Goal: Information Seeking & Learning: Learn about a topic

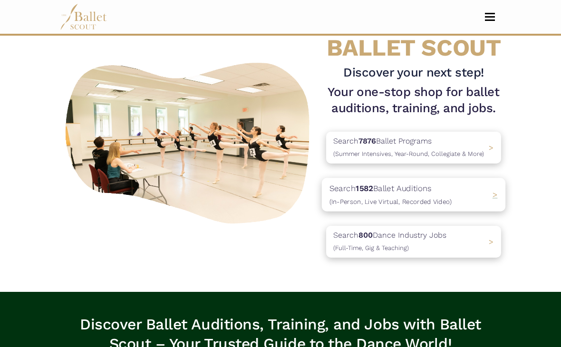
scroll to position [49, 0]
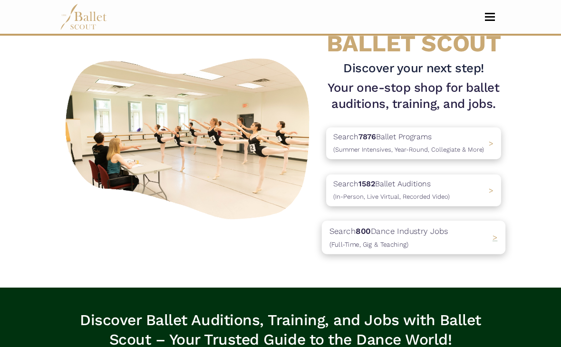
click at [446, 239] on p "Search 800 Dance Industry Jobs (Full-Time, Gig & Teaching)" at bounding box center [389, 237] width 119 height 26
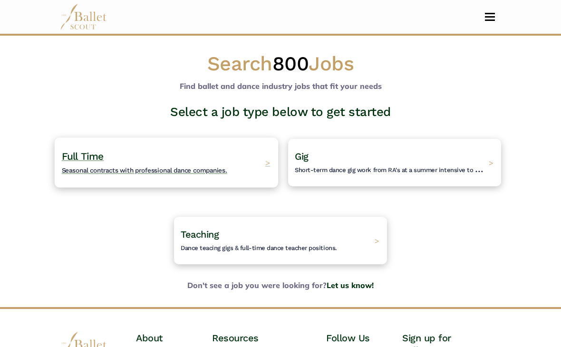
click at [226, 159] on h4 "Full Time Seasonal contracts with professional dance companies." at bounding box center [145, 163] width 166 height 26
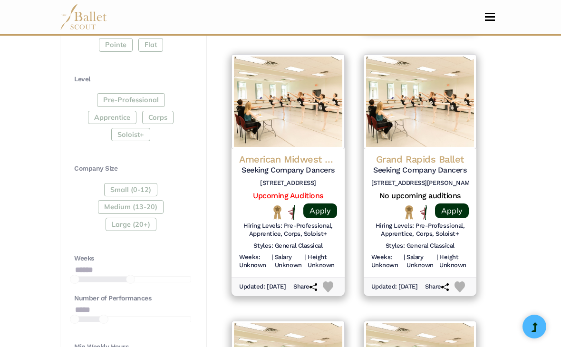
scroll to position [488, 0]
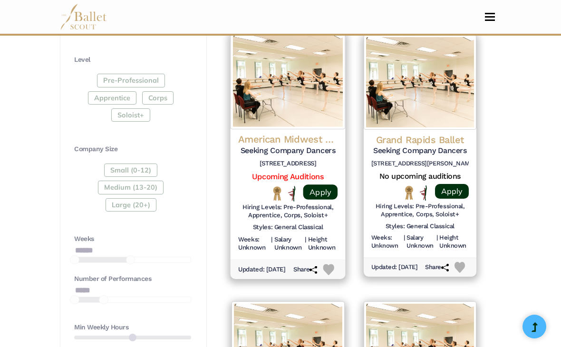
click at [297, 133] on h4 "American Midwest Ballet" at bounding box center [287, 139] width 99 height 13
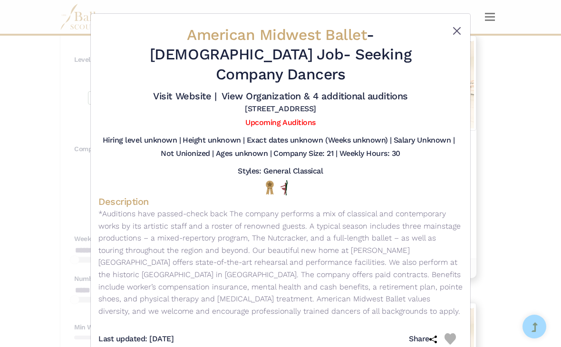
click at [454, 32] on button "Close" at bounding box center [456, 30] width 11 height 11
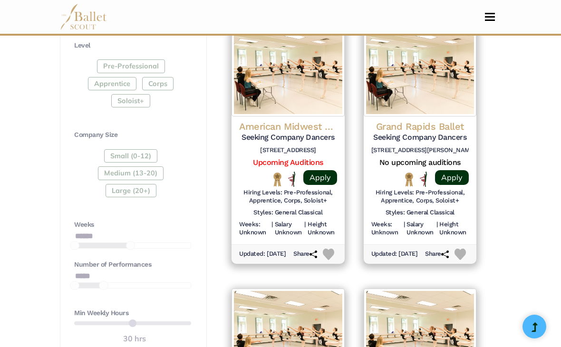
scroll to position [514, 0]
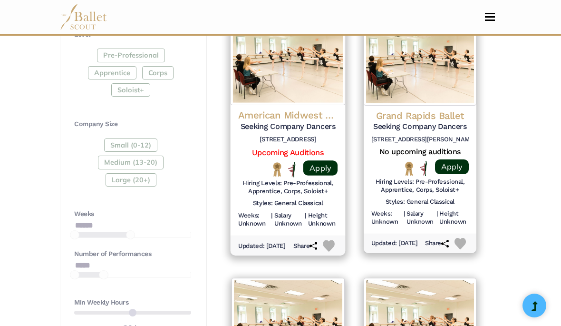
click at [266, 109] on h4 "American Midwest Ballet" at bounding box center [287, 115] width 99 height 13
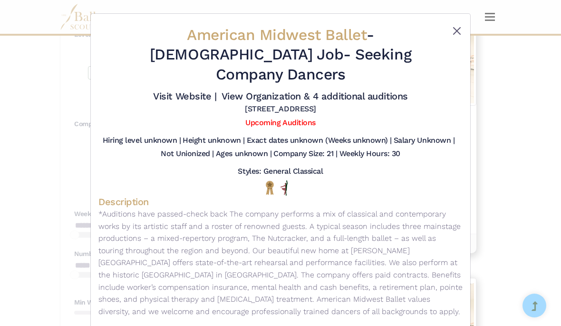
click at [459, 32] on button "Close" at bounding box center [456, 30] width 11 height 11
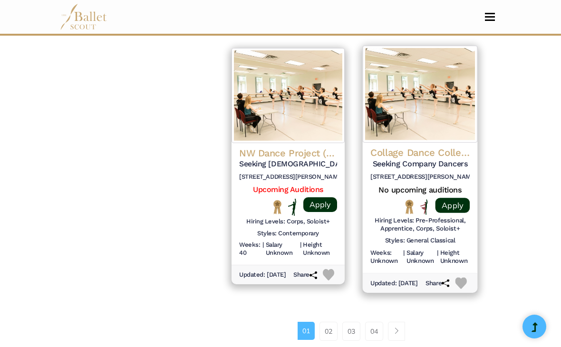
scroll to position [1292, 0]
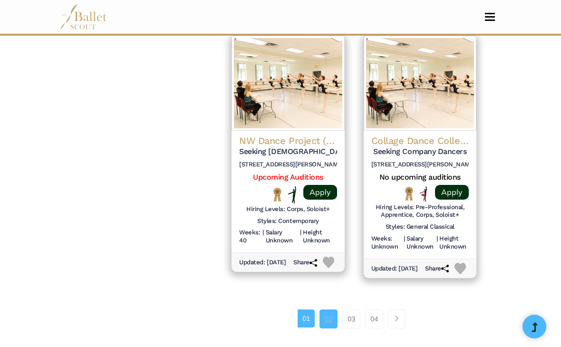
click at [330, 310] on link "02" at bounding box center [329, 319] width 18 height 19
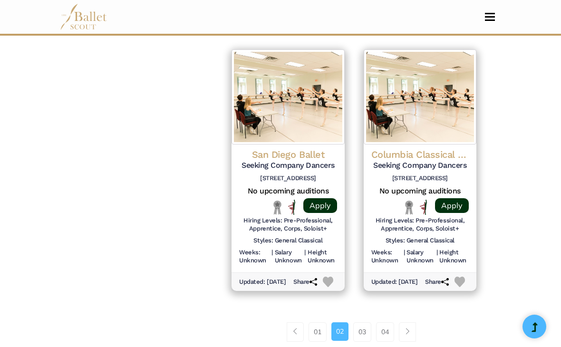
scroll to position [1293, 0]
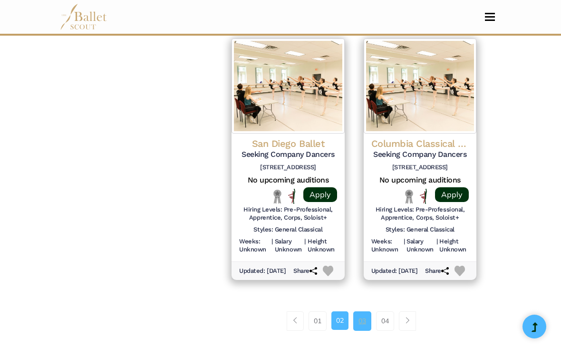
click at [361, 317] on link "03" at bounding box center [362, 321] width 18 height 19
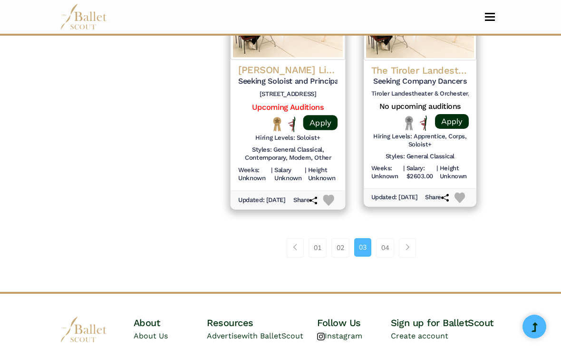
scroll to position [1391, 0]
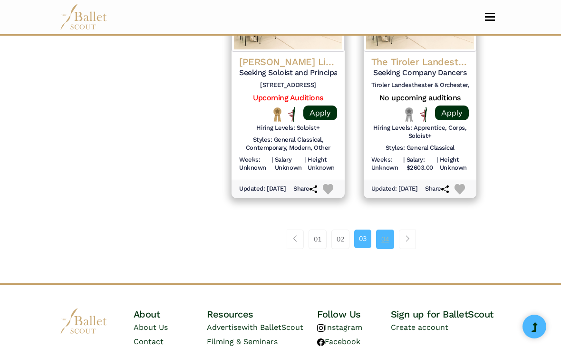
click at [387, 236] on link "04" at bounding box center [385, 239] width 18 height 19
